Goal: Information Seeking & Learning: Check status

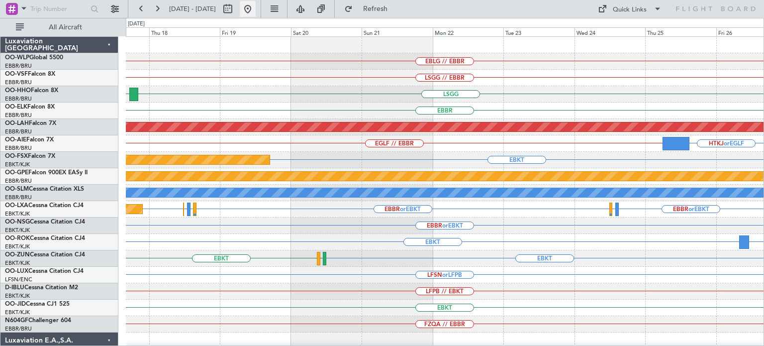
click at [256, 9] on button at bounding box center [248, 9] width 16 height 16
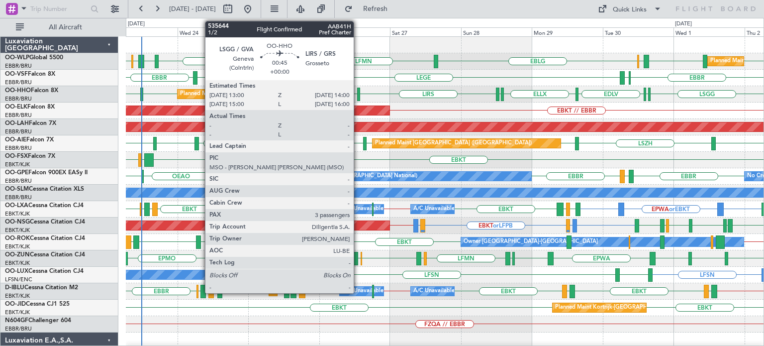
click at [358, 93] on div at bounding box center [358, 94] width 3 height 13
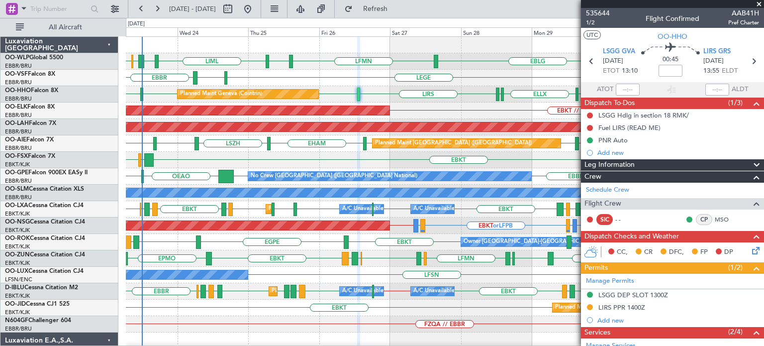
click at [760, 3] on span at bounding box center [759, 4] width 10 height 9
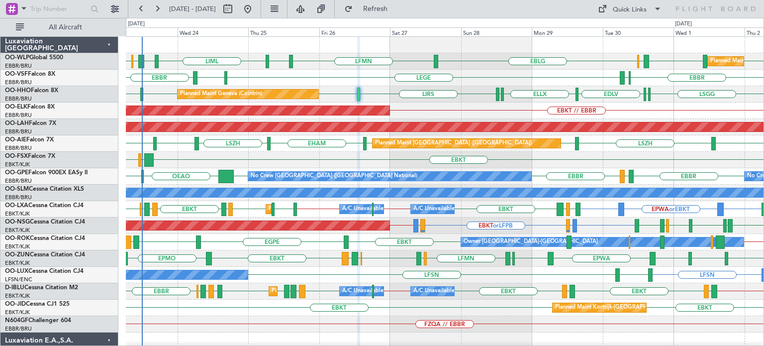
type input "0"
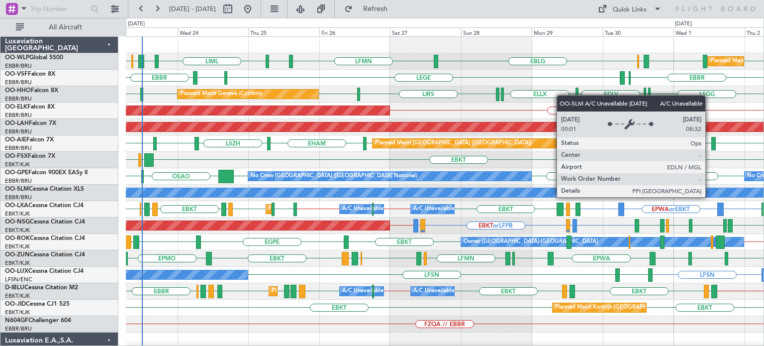
click at [372, 252] on div "EBLG LFMN EBLG LIML LIBD ELLX EBLG LIML LHDC LHDC ELLX Planned Maint Milan ([GE…" at bounding box center [445, 332] width 638 height 591
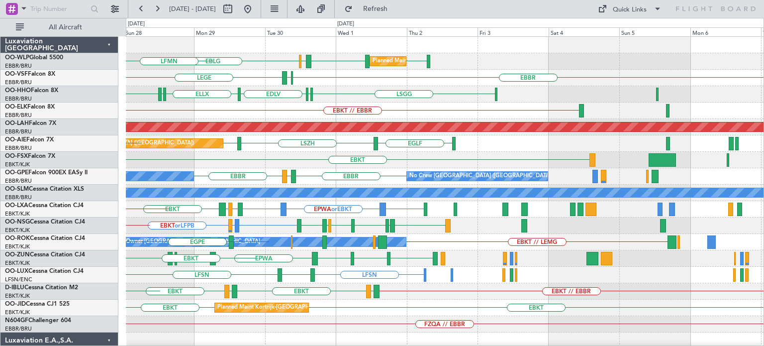
click at [338, 214] on div "EBLG LIML LHDC LHDC ELLX Planned Maint Milan ([GEOGRAPHIC_DATA]) LFMN LEGE [GEO…" at bounding box center [445, 332] width 638 height 591
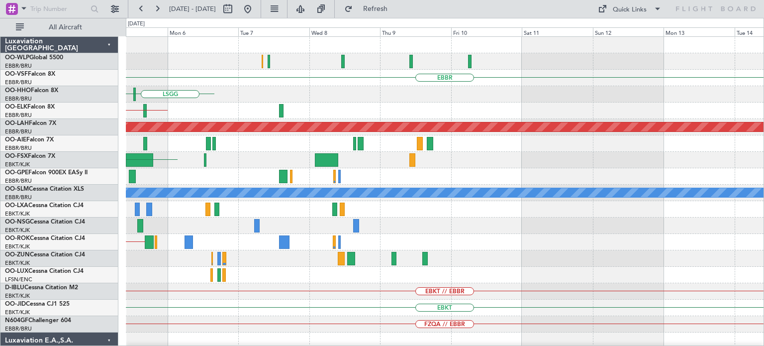
click at [431, 233] on div "EBBR [GEOGRAPHIC_DATA] EBKT // EBBR Planned [GEOGRAPHIC_DATA][PERSON_NAME]-[GEO…" at bounding box center [445, 332] width 638 height 591
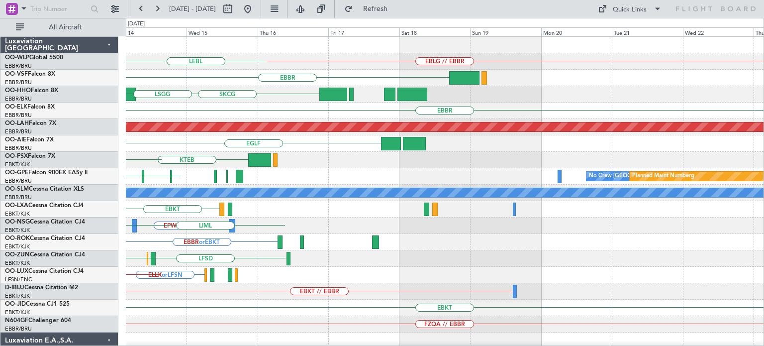
click at [418, 231] on div "EBLG // EBBR LEBL [GEOGRAPHIC_DATA] SKCG [GEOGRAPHIC_DATA] [GEOGRAPHIC_DATA] [G…" at bounding box center [445, 308] width 638 height 542
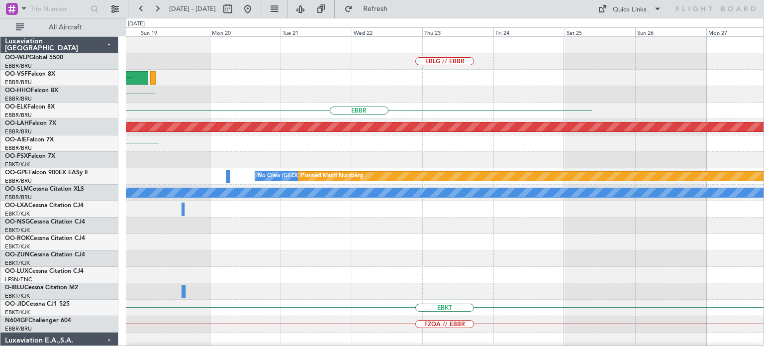
click at [467, 260] on div "EBLG // EBBR [GEOGRAPHIC_DATA] SKCG [GEOGRAPHIC_DATA] Planned [GEOGRAPHIC_DATA]…" at bounding box center [445, 308] width 638 height 542
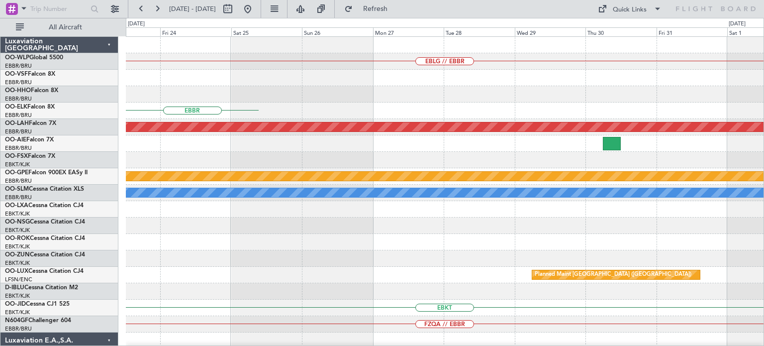
click at [397, 251] on div "EBLG // EBBR [GEOGRAPHIC_DATA] Planned [GEOGRAPHIC_DATA][PERSON_NAME]-[GEOGRAPH…" at bounding box center [445, 308] width 638 height 542
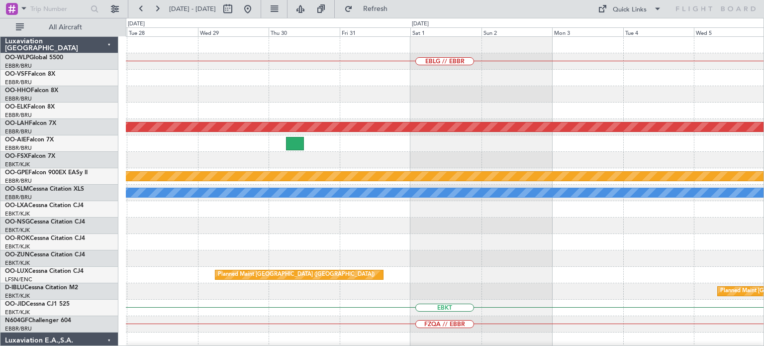
click at [436, 233] on div "EBLG // EBBR Planned [GEOGRAPHIC_DATA][PERSON_NAME]-[GEOGRAPHIC_DATA][PERSON_NA…" at bounding box center [445, 308] width 638 height 542
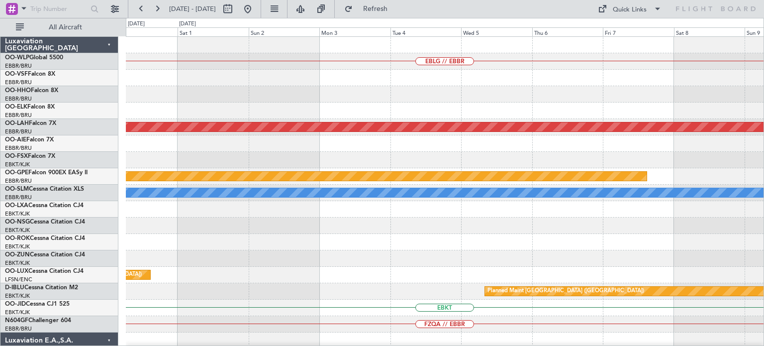
click at [464, 233] on div "EBLG // EBBR Planned [GEOGRAPHIC_DATA][PERSON_NAME]-[GEOGRAPHIC_DATA][PERSON_NA…" at bounding box center [445, 308] width 638 height 542
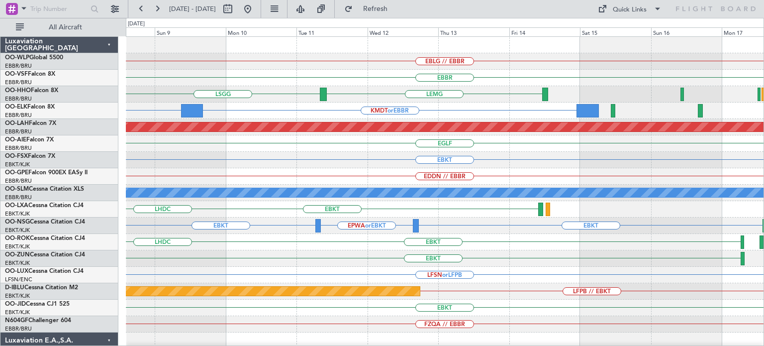
click at [360, 298] on div "EBLG // EBBR [GEOGRAPHIC_DATA] [GEOGRAPHIC_DATA] [GEOGRAPHIC_DATA] [GEOGRAPHIC_…" at bounding box center [445, 308] width 638 height 542
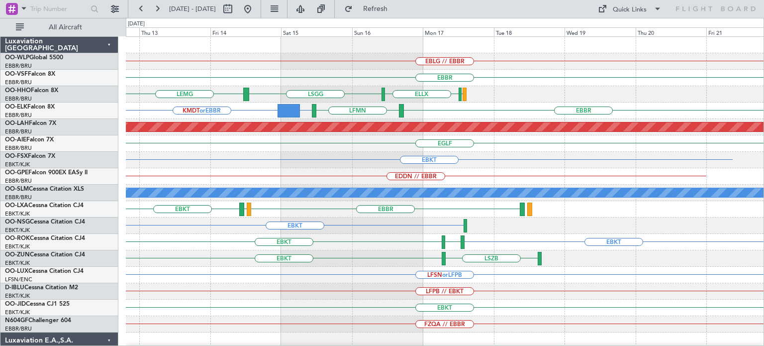
click at [372, 268] on div "EBLG // EBBR [GEOGRAPHIC_DATA] [GEOGRAPHIC_DATA] [GEOGRAPHIC_DATA] ELLX [GEOGRA…" at bounding box center [445, 308] width 638 height 542
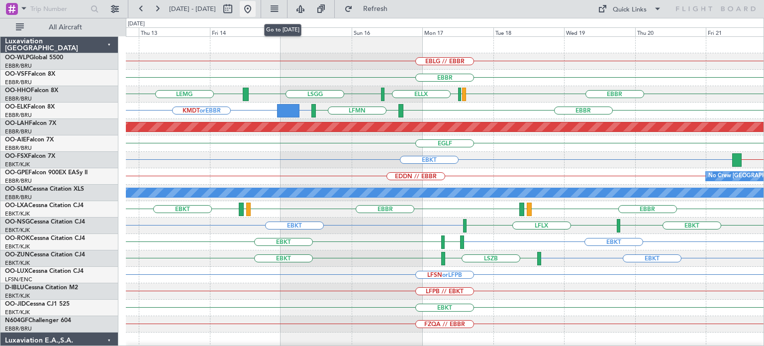
click at [256, 7] on button at bounding box center [248, 9] width 16 height 16
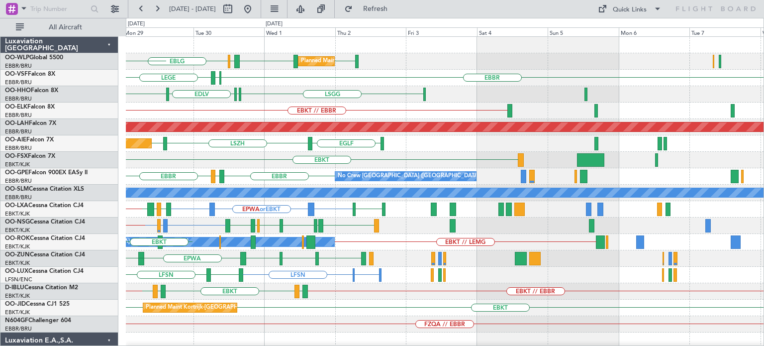
click at [297, 216] on div "EBLG LIML LHDC LHDC ELLX Planned Maint Milan ([GEOGRAPHIC_DATA]) LFMN LEGE [GEO…" at bounding box center [445, 332] width 638 height 591
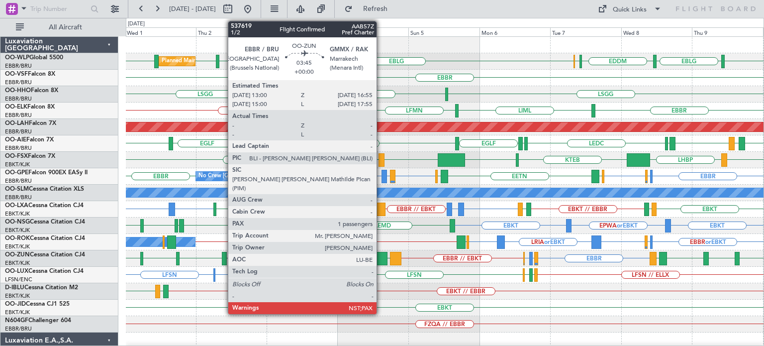
click at [381, 257] on div at bounding box center [382, 258] width 12 height 13
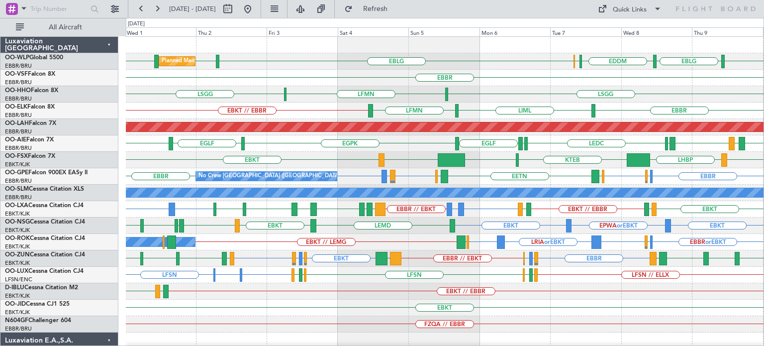
click at [511, 62] on div "LIML EBLG EDDM ELLX EBLG LIML LHDC LHDC Planned Maint Milan ([GEOGRAPHIC_DATA])" at bounding box center [445, 61] width 638 height 16
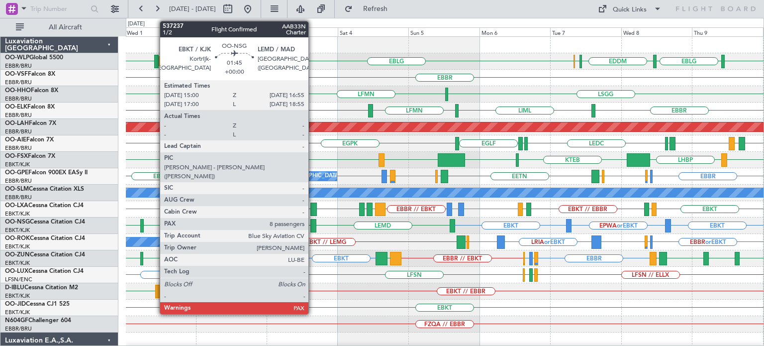
click at [313, 223] on div at bounding box center [314, 225] width 6 height 13
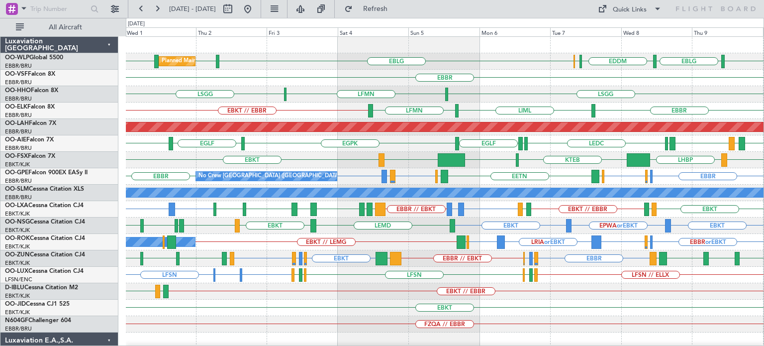
click at [526, 61] on div "LIML EBLG EDDM ELLX EBLG LIML LHDC LHDC Planned Maint Milan ([GEOGRAPHIC_DATA])" at bounding box center [445, 61] width 638 height 16
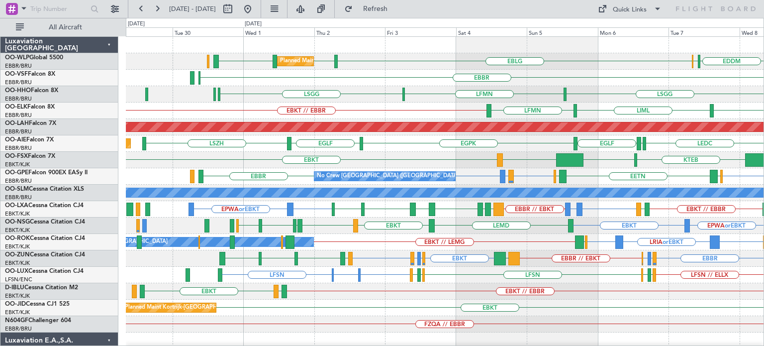
click at [412, 71] on div "EBBR" at bounding box center [445, 78] width 638 height 16
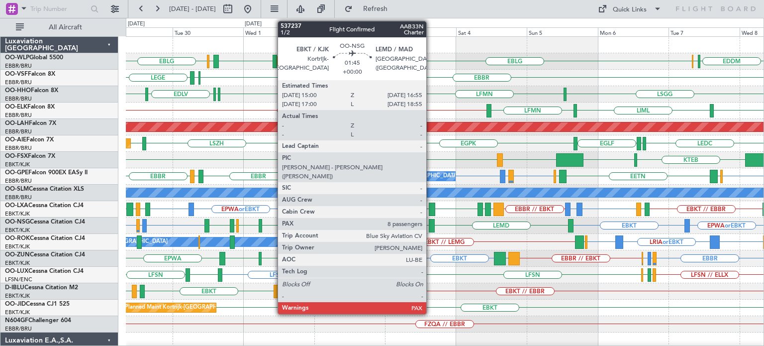
click at [431, 222] on div at bounding box center [432, 225] width 6 height 13
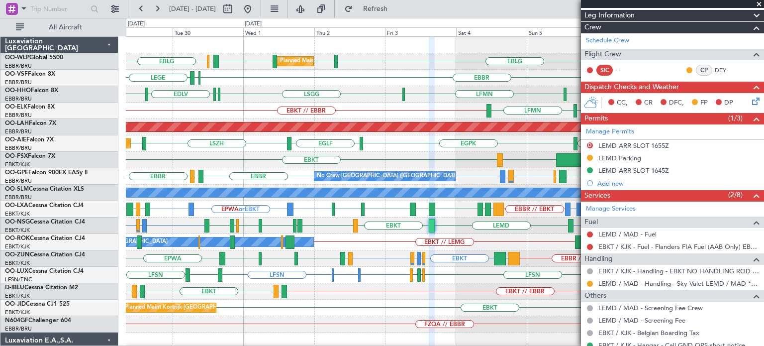
scroll to position [244, 0]
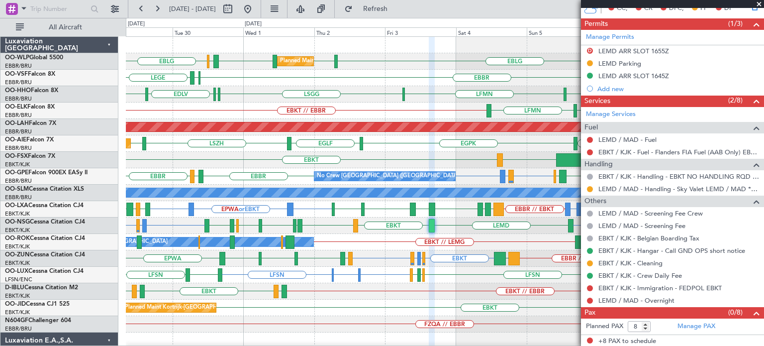
click at [759, 2] on span at bounding box center [759, 4] width 10 height 9
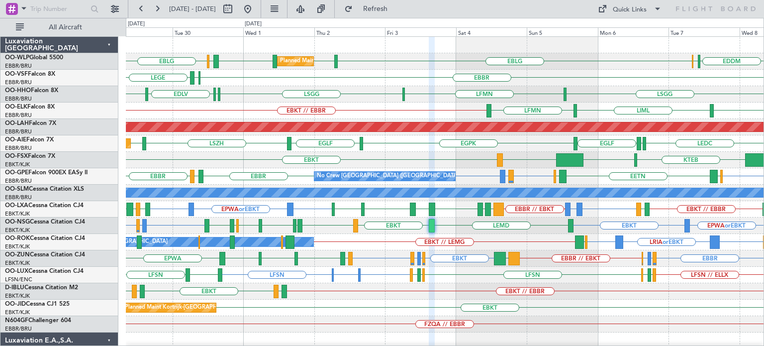
type input "0"
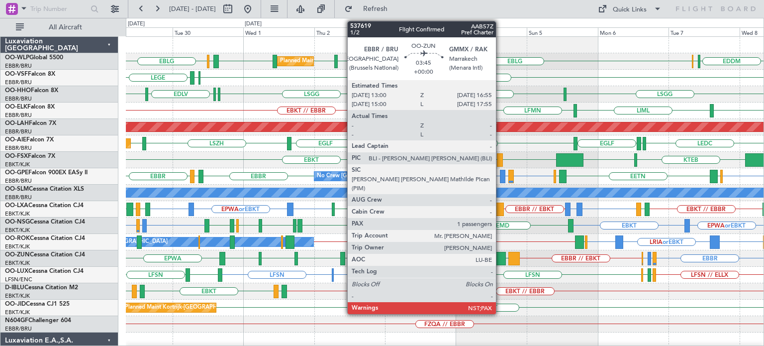
click at [501, 253] on div at bounding box center [500, 258] width 12 height 13
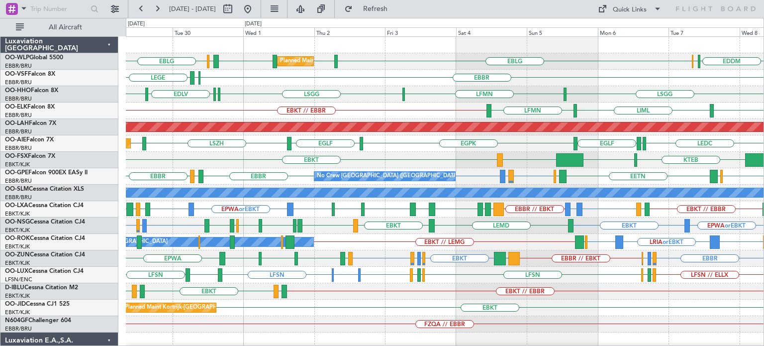
click at [373, 52] on div at bounding box center [445, 45] width 638 height 16
click at [397, 11] on span "Refresh" at bounding box center [376, 8] width 42 height 7
click at [416, 67] on div "EDDM ELLX EBLG EBLG LIML LHDC LHDC ELLX Planned Maint Milan ([GEOGRAPHIC_DATA])" at bounding box center [445, 61] width 638 height 16
click at [277, 153] on div "EBKT KTEB KPVD LHBP" at bounding box center [445, 160] width 638 height 16
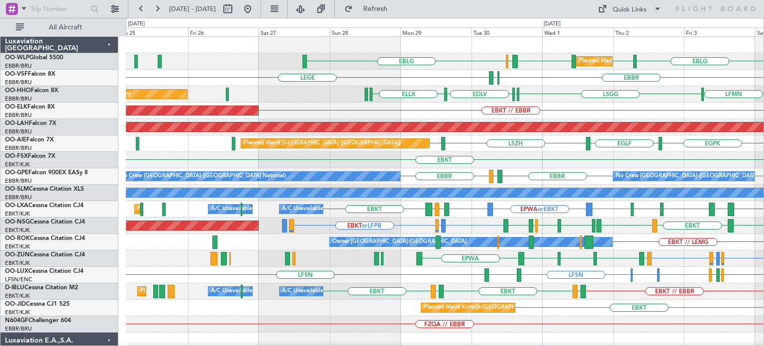
click at [569, 203] on div "EBLG EBLG LIML LHDC LHDC ELLX Planned Maint Milan ([GEOGRAPHIC_DATA]) [GEOGRAPH…" at bounding box center [445, 308] width 638 height 542
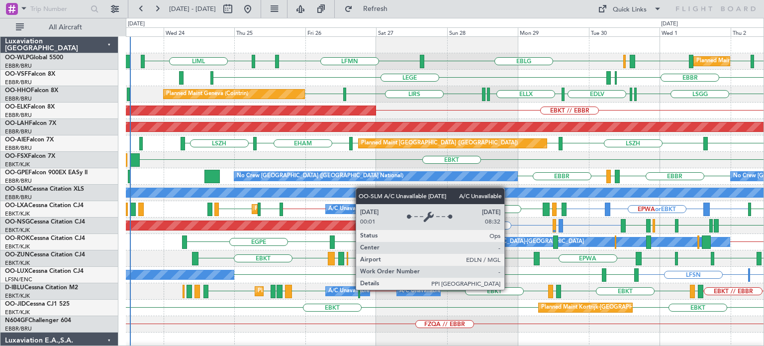
click at [349, 194] on div "LIML EBLG LFMN EBLG ELLX LHDC LHDC Planned Maint Milan ([GEOGRAPHIC_DATA]) LIML…" at bounding box center [445, 332] width 638 height 591
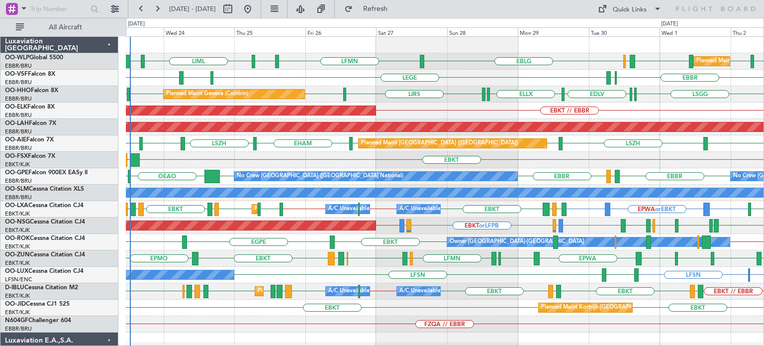
click at [379, 163] on div "EBKT LGAV" at bounding box center [445, 160] width 638 height 16
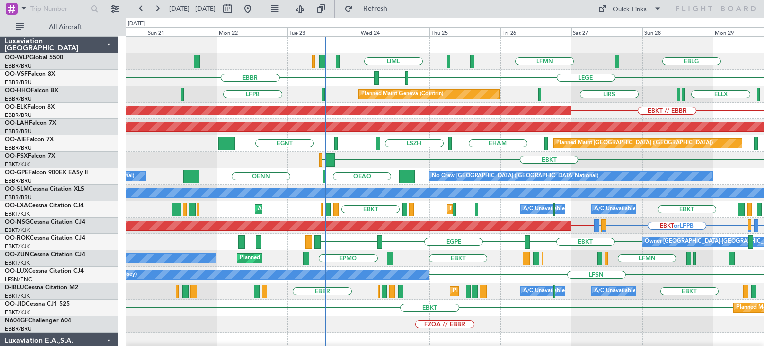
click at [425, 169] on div "LIML LIBD EBLG LFMN EBLG ELLX LHDC LHDC Planned Maint Milan ([GEOGRAPHIC_DATA])…" at bounding box center [445, 332] width 638 height 591
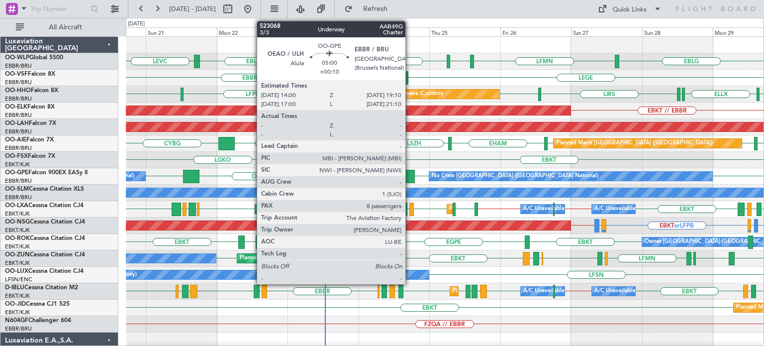
click at [410, 174] on div at bounding box center [407, 176] width 15 height 13
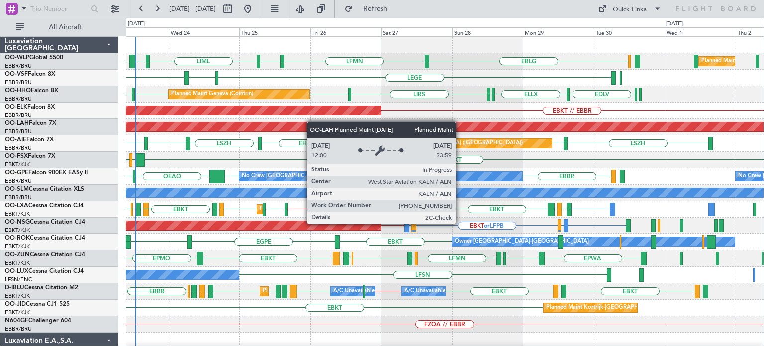
click at [311, 122] on div "LIML LIBD ELLX EBLG LFMN EBLG Planned Maint Milan ([GEOGRAPHIC_DATA]) EBLG LEVC…" at bounding box center [445, 332] width 638 height 591
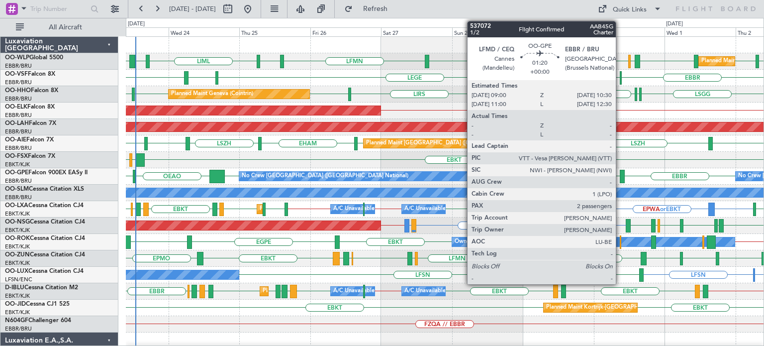
click at [621, 173] on div at bounding box center [622, 176] width 4 height 13
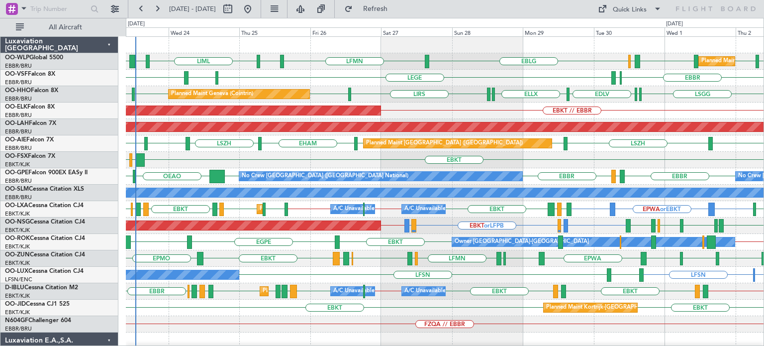
click at [441, 100] on div "Planned Maint Geneva (Cointrin) [GEOGRAPHIC_DATA] LFPB EDLV ELLX [GEOGRAPHIC_DA…" at bounding box center [445, 94] width 638 height 16
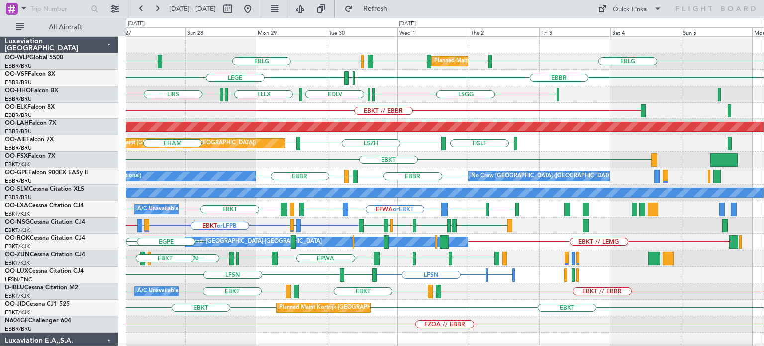
click at [382, 153] on div "Planned Maint Milan (Linate) EBLG EBLG LFMN LIML LHDC LHDC ELLX EBLG LIML [GEOG…" at bounding box center [445, 332] width 638 height 591
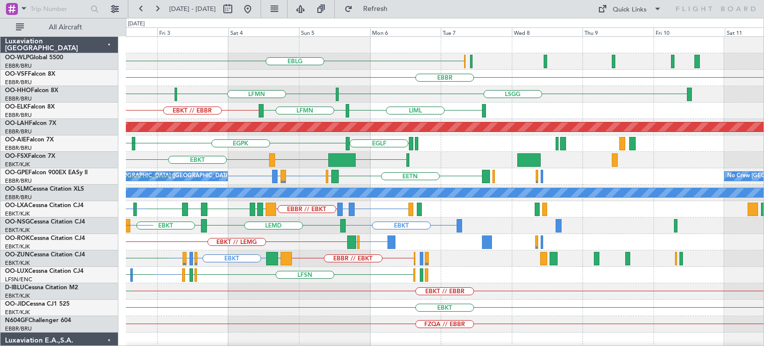
click at [317, 99] on div "LSGG LFMN [GEOGRAPHIC_DATA] ELLX EDLV" at bounding box center [445, 94] width 638 height 16
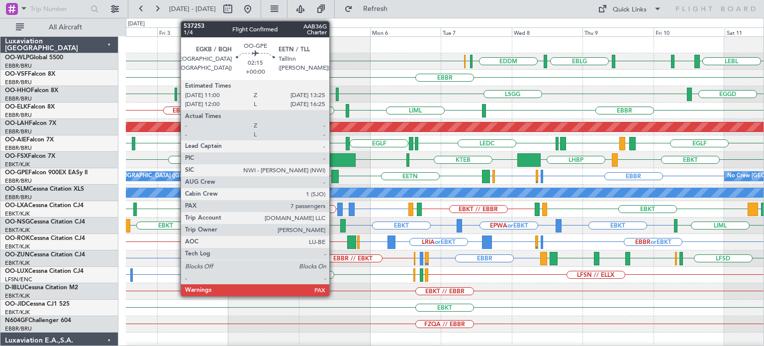
click at [334, 174] on div at bounding box center [334, 176] width 7 height 13
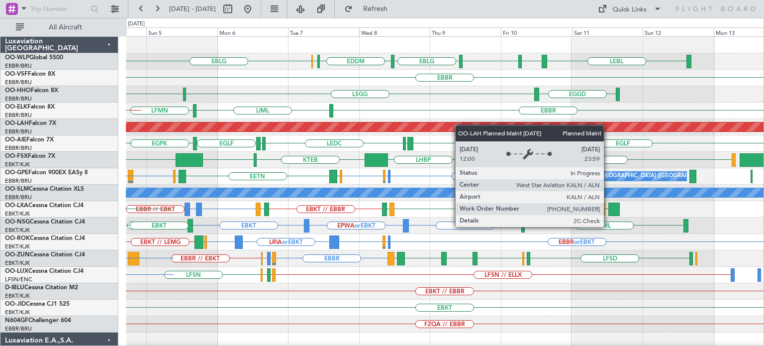
click at [426, 128] on div "LEBL EBLG LIML EBLG EDDM ELLX EBLG [GEOGRAPHIC_DATA] EGGD [GEOGRAPHIC_DATA] LFM…" at bounding box center [445, 308] width 638 height 542
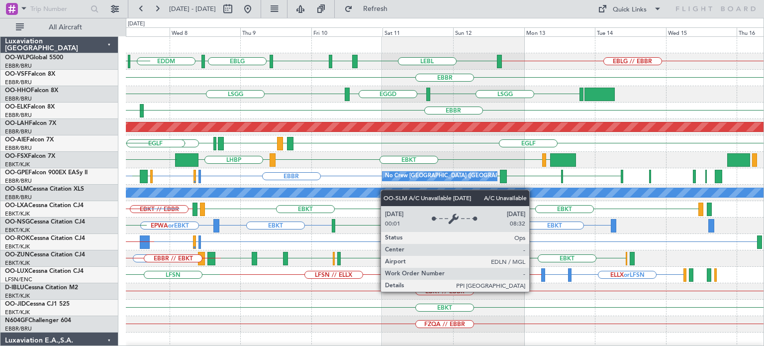
click at [385, 190] on div "EBLG // EBBR LEBL EBLG LIML EBLG EDDM ELLX EBLG [GEOGRAPHIC_DATA] [GEOGRAPHIC_D…" at bounding box center [445, 308] width 638 height 542
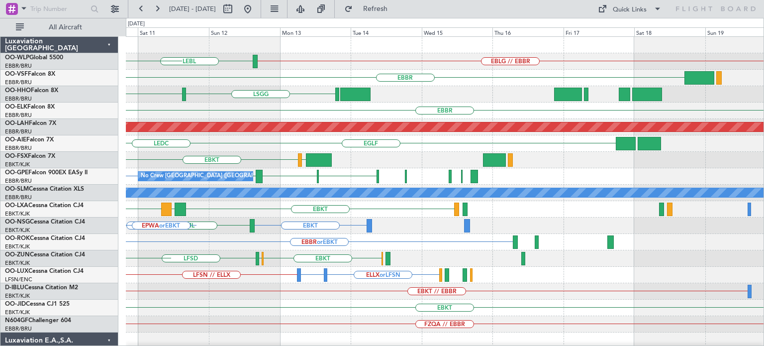
click at [349, 175] on div "EBLG // EBBR LEBL EBLG LIML EBLG [GEOGRAPHIC_DATA] [GEOGRAPHIC_DATA] EGGD [GEOG…" at bounding box center [445, 308] width 638 height 542
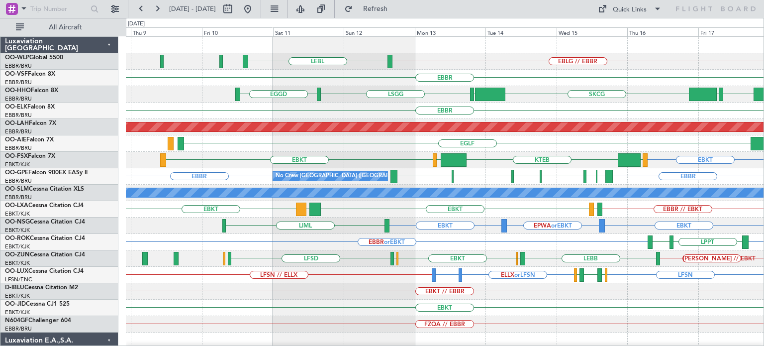
click at [434, 74] on div "EBLG // EBBR LEBL [GEOGRAPHIC_DATA] VRMU VCRI SKCG [GEOGRAPHIC_DATA] [GEOGRAPHI…" at bounding box center [445, 332] width 638 height 591
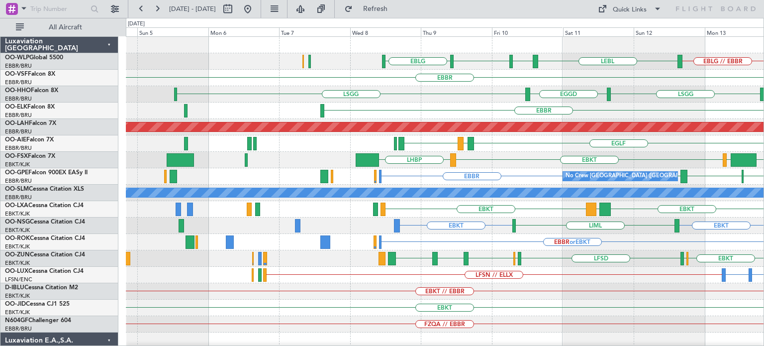
click at [490, 99] on div "EBLG // EBBR LEBL EBLG LIML EBLG [GEOGRAPHIC_DATA] [GEOGRAPHIC_DATA] [GEOGRAPHI…" at bounding box center [445, 332] width 638 height 591
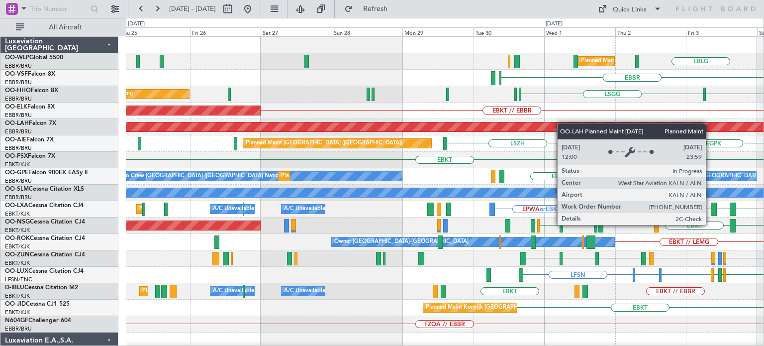
click at [583, 125] on div "Planned Maint Milan (Linate) EBLG LIML LHDC LHDC [GEOGRAPHIC_DATA] LFMN [GEOGRA…" at bounding box center [445, 308] width 638 height 542
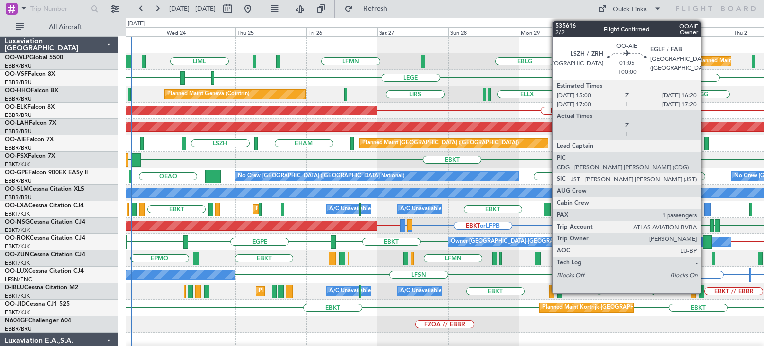
click at [317, 237] on div "Planned Maint Milan (Linate) EBLG LFMN EBLG EBLG LIML LHDC LHDC ELLX LIML LIBD …" at bounding box center [445, 332] width 638 height 591
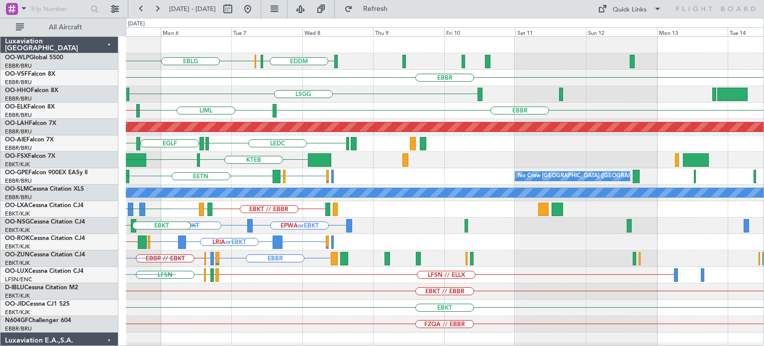
click at [217, 228] on div "EDDM ELLX EBLG [GEOGRAPHIC_DATA] [GEOGRAPHIC_DATA] LFMN [GEOGRAPHIC_DATA] LIML …" at bounding box center [445, 308] width 638 height 542
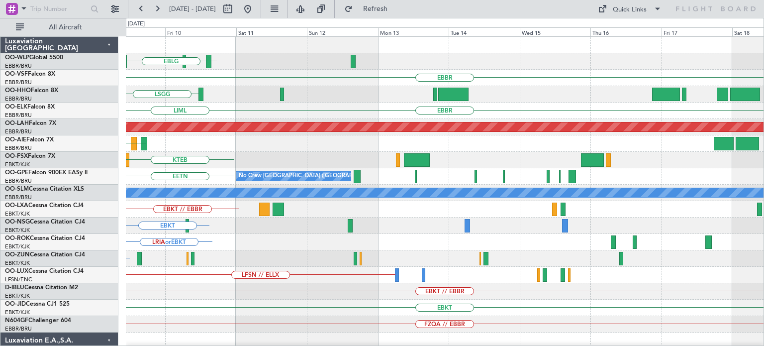
click at [229, 268] on div "ELLX EDDM EBLG [GEOGRAPHIC_DATA] [GEOGRAPHIC_DATA] [GEOGRAPHIC_DATA] LIML Plann…" at bounding box center [445, 308] width 638 height 542
click at [203, 287] on div "ELLX EDDM EBLG [GEOGRAPHIC_DATA] [GEOGRAPHIC_DATA] [GEOGRAPHIC_DATA] LIML Plann…" at bounding box center [445, 308] width 638 height 542
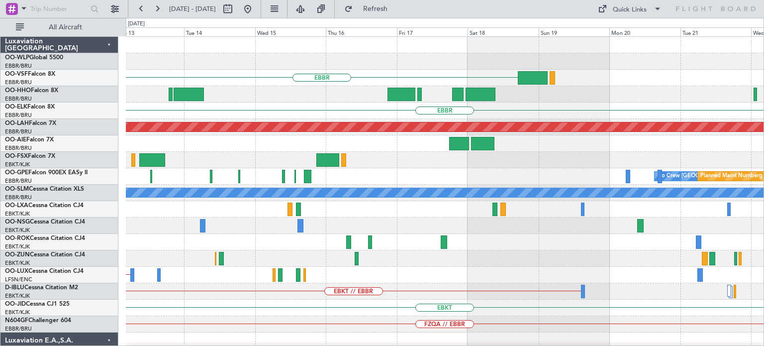
click at [416, 247] on div at bounding box center [445, 242] width 638 height 16
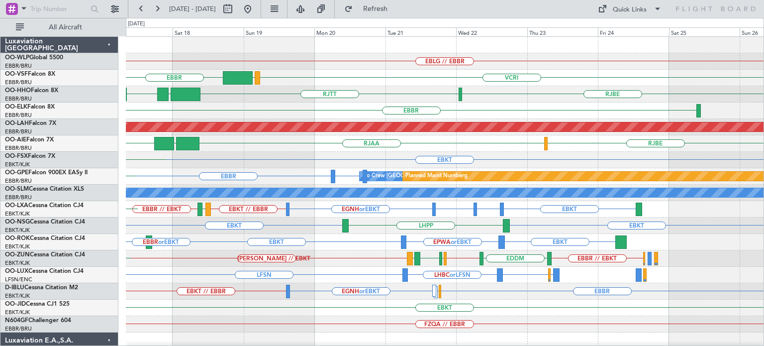
click at [458, 155] on div "EBLG // EBBR VCRI VRMU [GEOGRAPHIC_DATA] [GEOGRAPHIC_DATA] LTCG [GEOGRAPHIC_DAT…" at bounding box center [445, 332] width 638 height 591
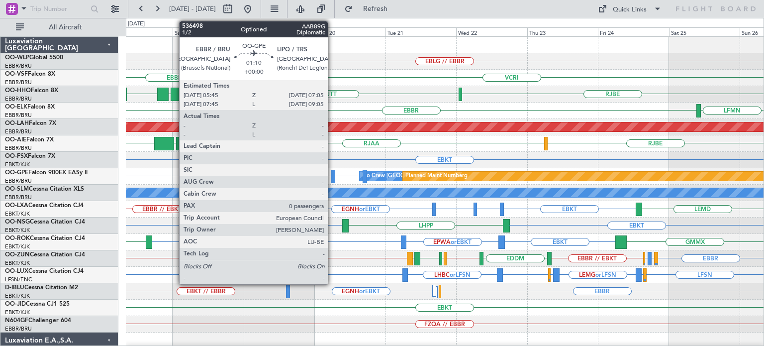
click at [332, 175] on div at bounding box center [333, 176] width 4 height 13
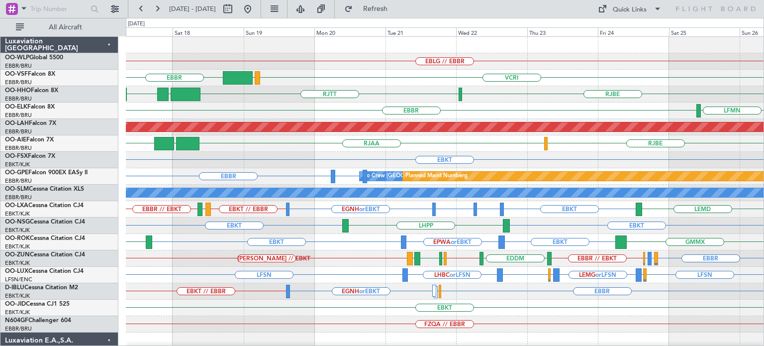
click at [583, 152] on div "EBKT" at bounding box center [445, 160] width 638 height 16
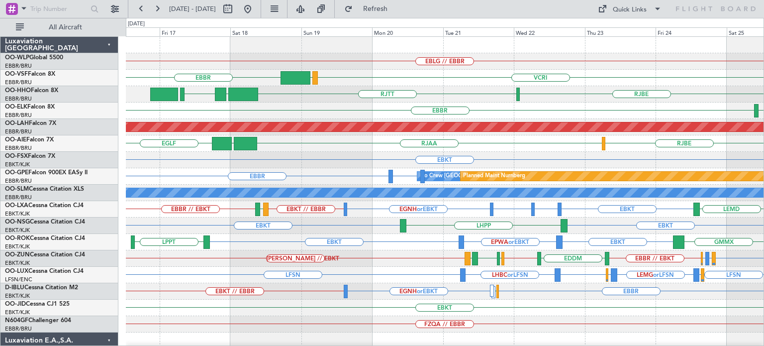
click at [654, 197] on div "EBLG // EBBR VCRI VRMU [GEOGRAPHIC_DATA] [GEOGRAPHIC_DATA] [GEOGRAPHIC_DATA] [G…" at bounding box center [445, 308] width 638 height 542
click at [256, 5] on button at bounding box center [248, 9] width 16 height 16
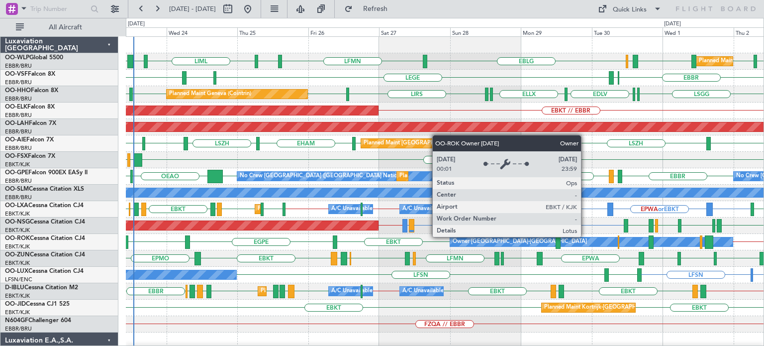
click at [207, 283] on div "EBLG LIML LHDC LHDC ELLX EBLG LIML LIBD ELLX LFMN EBLG Planned Maint Milan ([GE…" at bounding box center [445, 332] width 638 height 591
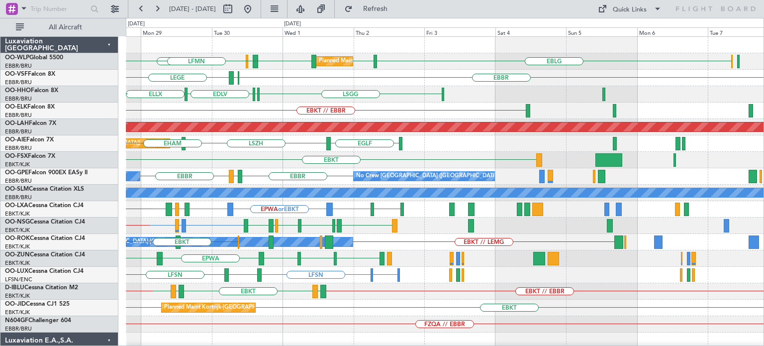
click at [267, 243] on div "EBLG LIML LHDC LHDC ELLX EBLG Planned Maint Milan ([GEOGRAPHIC_DATA]) LFMN [GEO…" at bounding box center [445, 332] width 638 height 591
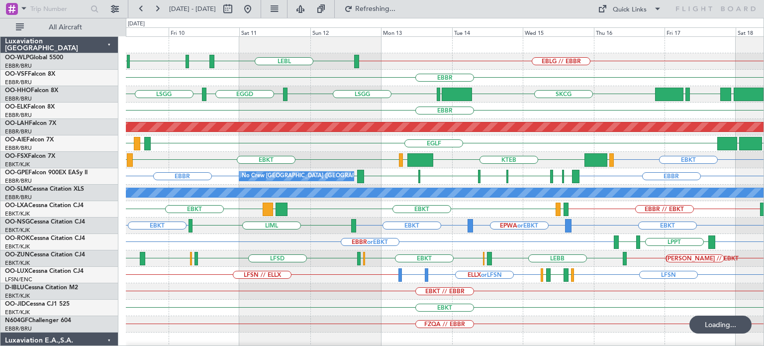
click at [301, 302] on div "EBKT" at bounding box center [445, 308] width 638 height 16
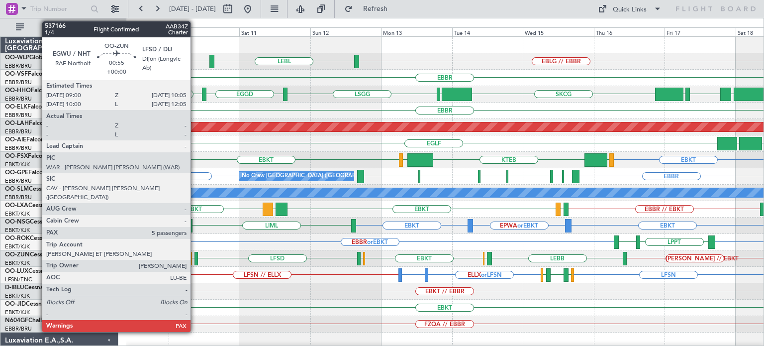
click at [195, 255] on div at bounding box center [196, 258] width 3 height 13
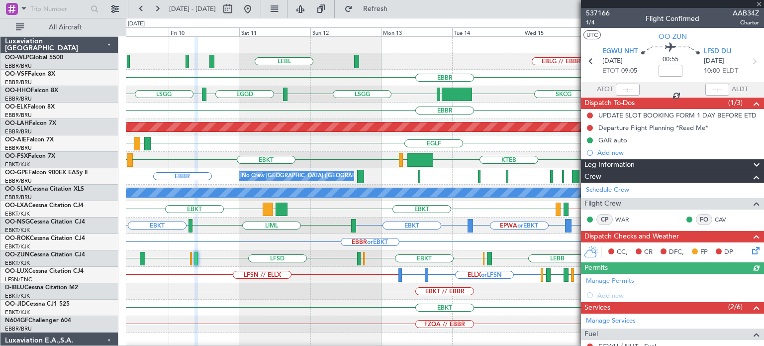
scroll to position [144, 0]
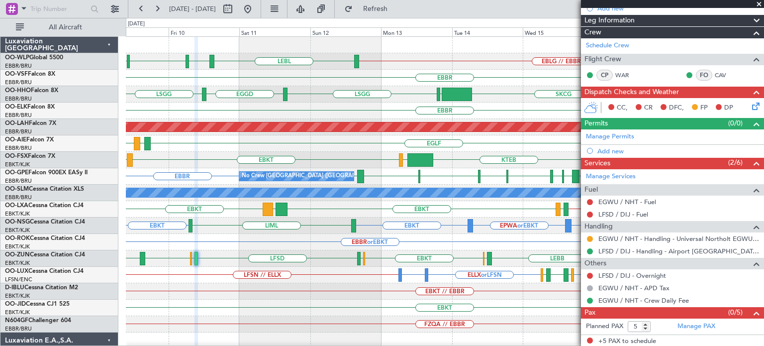
click at [760, 1] on span at bounding box center [759, 4] width 10 height 9
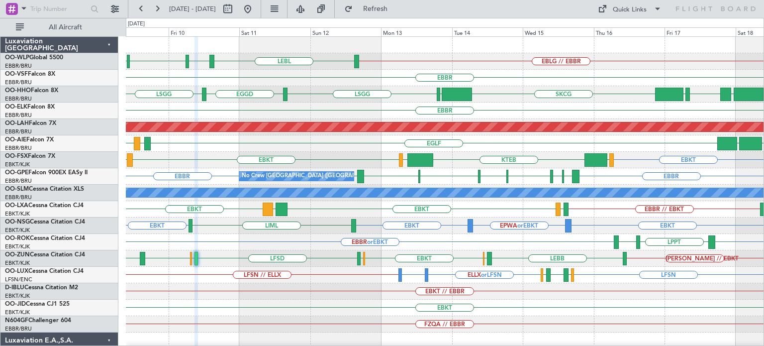
type input "0"
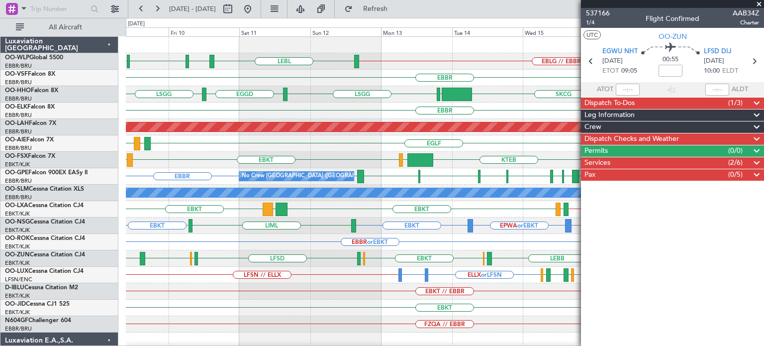
scroll to position [0, 0]
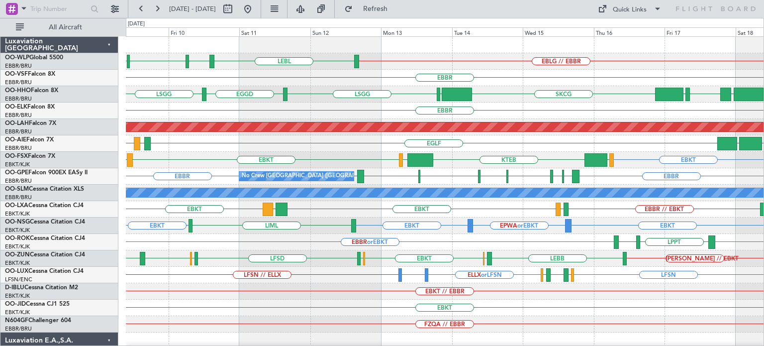
click at [315, 222] on div "EBKT EBKT EPWA or EBKT EBKT LIML" at bounding box center [445, 225] width 638 height 16
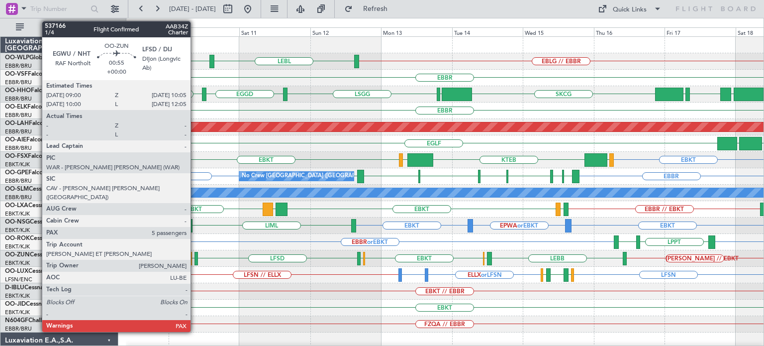
click at [196, 256] on div at bounding box center [196, 258] width 3 height 13
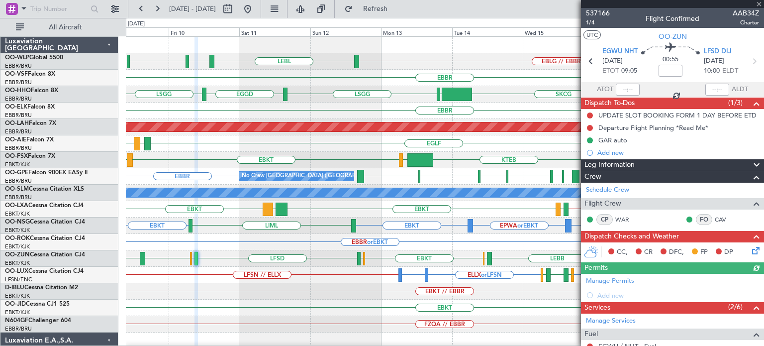
scroll to position [100, 0]
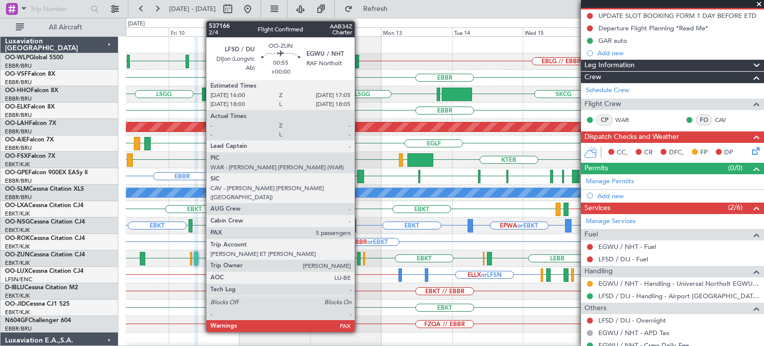
click at [359, 254] on div at bounding box center [358, 258] width 3 height 13
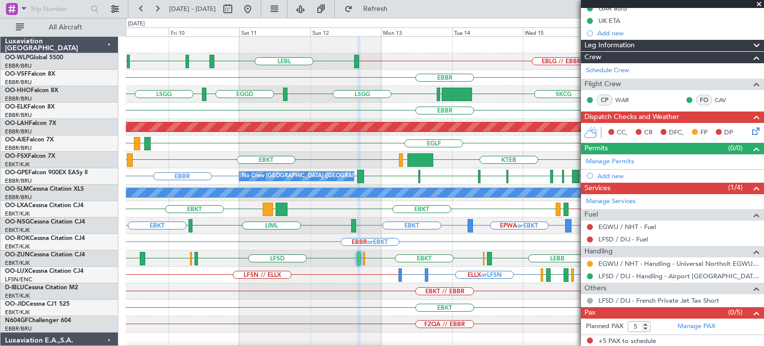
scroll to position [0, 0]
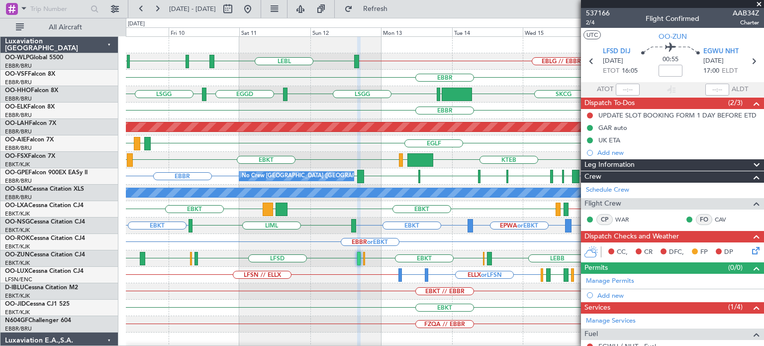
click at [758, 2] on span at bounding box center [759, 4] width 10 height 9
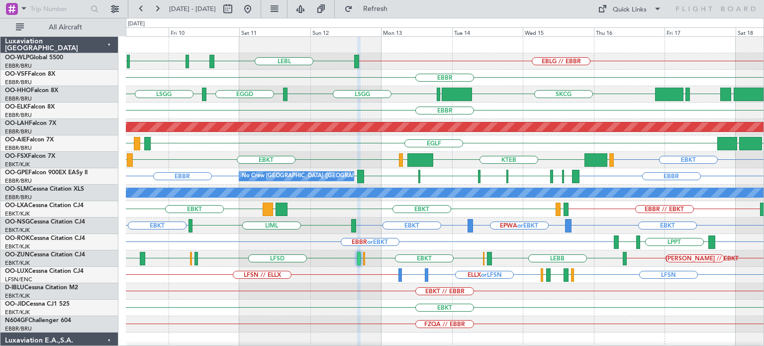
type input "0"
click at [301, 236] on div "EBBR or EBKT EBKT LPPT LERJ" at bounding box center [445, 242] width 638 height 16
click at [256, 9] on button at bounding box center [248, 9] width 16 height 16
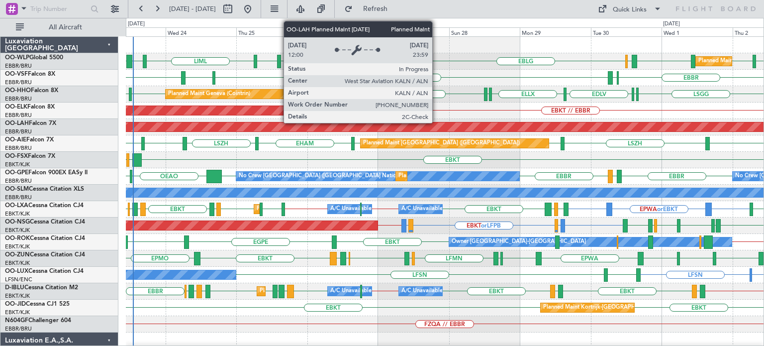
click at [437, 122] on div "Planned Maint [PERSON_NAME]-[GEOGRAPHIC_DATA][PERSON_NAME] ([GEOGRAPHIC_DATA][P…" at bounding box center [444, 126] width 1913 height 9
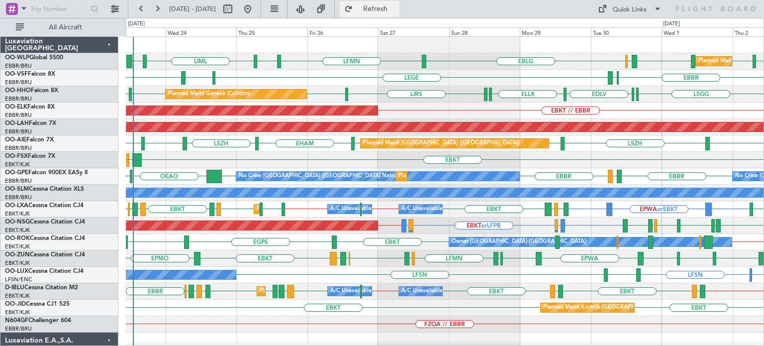
click at [394, 6] on span "Refresh" at bounding box center [376, 8] width 42 height 7
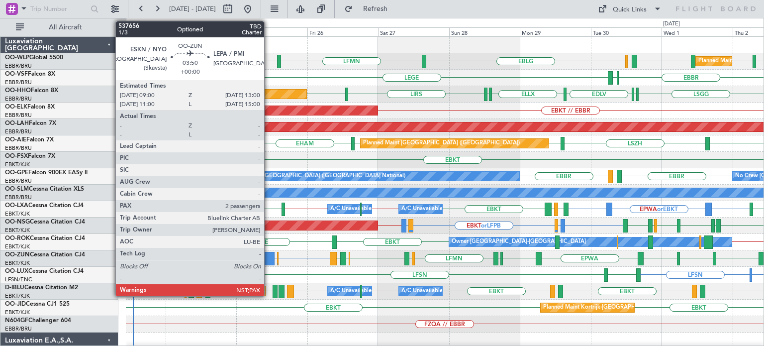
click at [269, 253] on div at bounding box center [269, 258] width 12 height 13
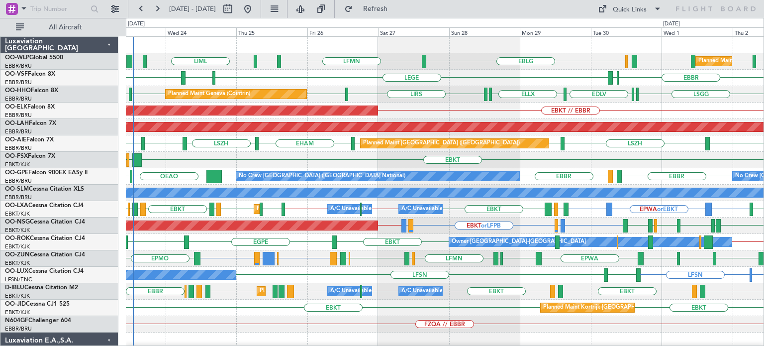
click at [446, 103] on div "EBKT // EBBR Planned Maint [GEOGRAPHIC_DATA]-[GEOGRAPHIC_DATA]" at bounding box center [445, 111] width 638 height 16
click at [453, 106] on div "EBKT // EBBR Planned Maint [GEOGRAPHIC_DATA]-[GEOGRAPHIC_DATA]" at bounding box center [445, 111] width 638 height 16
click at [328, 85] on div "EBBR LEGE LFMN [GEOGRAPHIC_DATA] ELLX" at bounding box center [445, 78] width 638 height 16
click at [345, 157] on div "LGKO EBKT LGAV" at bounding box center [445, 160] width 638 height 16
click at [343, 157] on div "LGKO EBKT LGAV" at bounding box center [445, 160] width 638 height 16
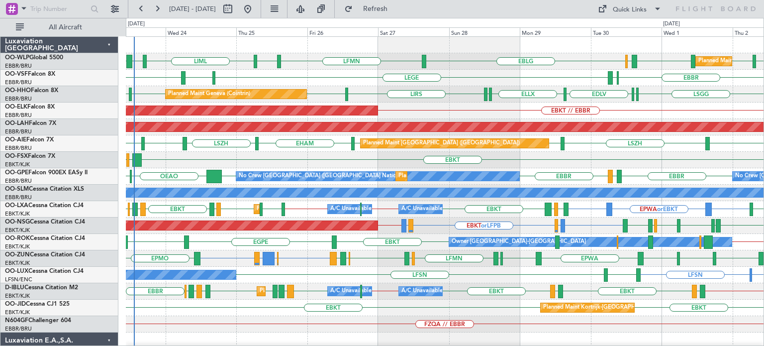
click at [456, 99] on div "LSGG LFPB [GEOGRAPHIC_DATA] ELLX EDLV ELLX [GEOGRAPHIC_DATA] LIRS [GEOGRAPHIC_D…" at bounding box center [445, 94] width 638 height 16
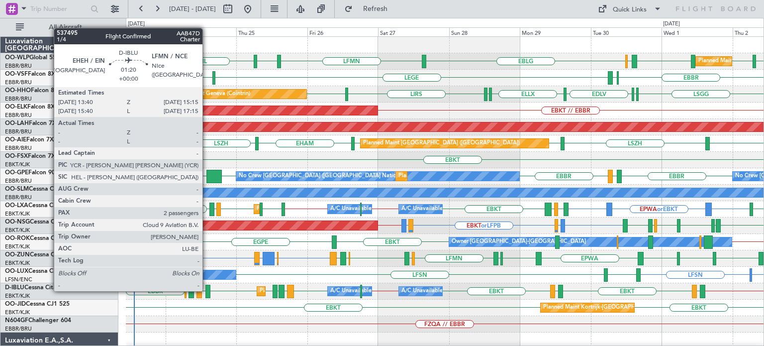
click at [208, 291] on div at bounding box center [208, 291] width 5 height 13
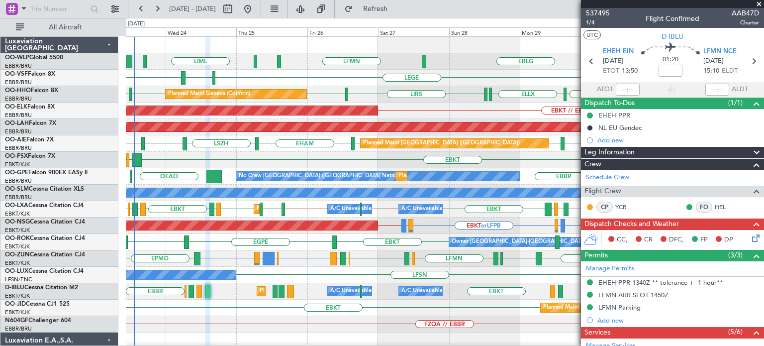
click at [229, 246] on div "EGPE EBKT EBKT // LEMG EBKT Owner Kortrijk-Wevelgem" at bounding box center [445, 242] width 638 height 16
click at [208, 242] on div "EGPE EBKT EBKT // LEMG EBKT Owner Kortrijk-Wevelgem" at bounding box center [445, 242] width 638 height 16
click at [763, 2] on span at bounding box center [759, 4] width 10 height 9
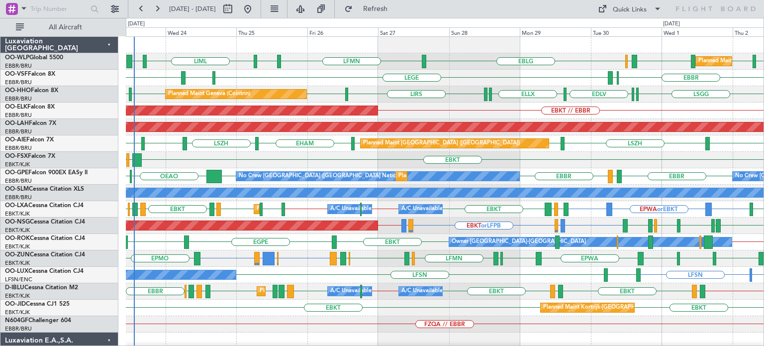
click at [374, 260] on div "EBKT LEIB or EBKT LEPA or EBKT ESKN or EBKT EPMO LEGE EBKT EGNV EBKT EPWA EBKT …" at bounding box center [445, 258] width 638 height 16
click at [274, 160] on div "LGKO EBKT LGAV" at bounding box center [445, 160] width 638 height 16
click at [350, 80] on div "EBBR LEGE LFMN EBBR ELLX" at bounding box center [445, 78] width 638 height 16
click at [351, 80] on div "EBBR LEGE LFMN EBBR ELLX" at bounding box center [445, 78] width 638 height 16
click at [305, 259] on div "LEIB or EBKT LEPA or EBKT ESKN or EBKT EBKT EPWA EBKT LFPG LFMN LIPZ EBKT EBOS …" at bounding box center [445, 258] width 638 height 16
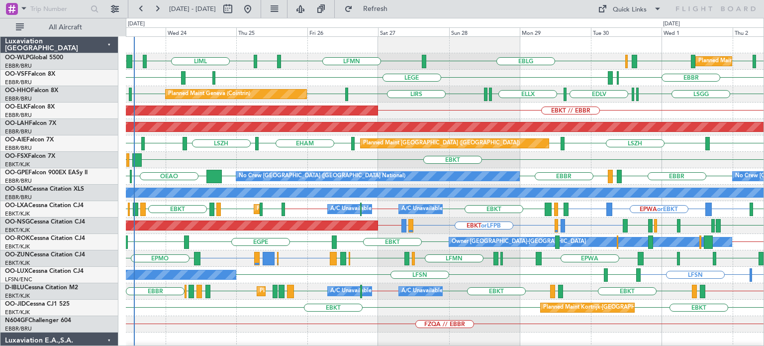
click at [305, 259] on div "LEIB or EBKT LEPA or EBKT ESKN or EBKT EBKT EPWA EBKT LFPG LFMN LIPZ EBKT EBOS …" at bounding box center [445, 258] width 638 height 16
click at [287, 156] on div "LGKO EBKT LGAV" at bounding box center [445, 160] width 638 height 16
click at [313, 80] on div "EBBR LEGE LFMN EBBR ELLX" at bounding box center [445, 78] width 638 height 16
click at [319, 170] on div "EBBR EBBR OEAO OENN EBBR LFMD Planned Maint Brussels (Brussels National) No Cre…" at bounding box center [445, 176] width 638 height 16
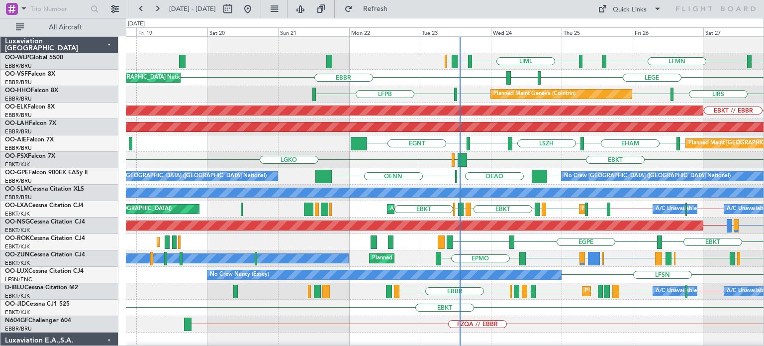
click at [496, 185] on div "EBLG LFMN EBLG LIML LIBD ELLX Planned Maint Liege LEGE EBBR LFMN AOG Maint Brus…" at bounding box center [445, 332] width 638 height 591
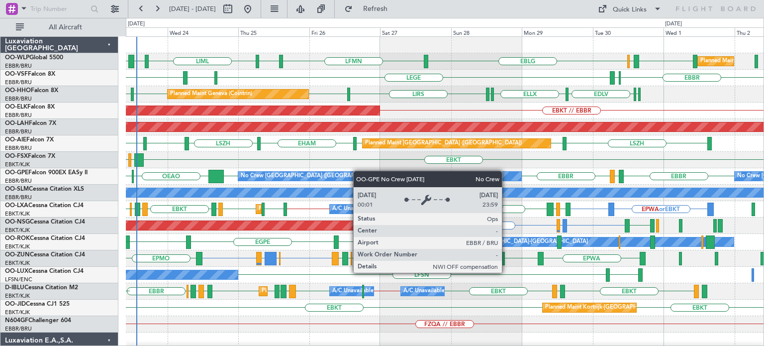
click at [287, 180] on div "EBLG LFMN EBLG LIML LIBD LHDC LHDC ELLX Planned Maint Milan (Linate) ELLX EBLG …" at bounding box center [445, 332] width 638 height 591
